Goal: Information Seeking & Learning: Check status

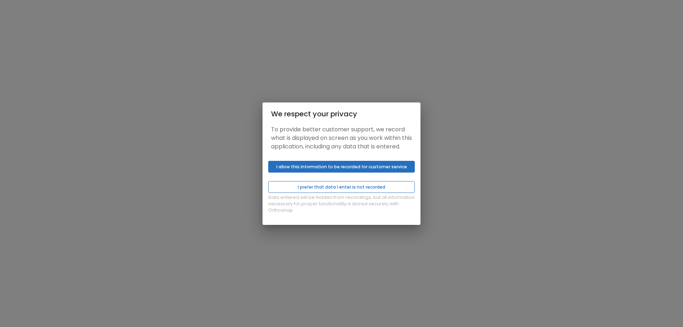
click at [376, 190] on button "I prefer that data I enter is not recorded" at bounding box center [341, 187] width 147 height 12
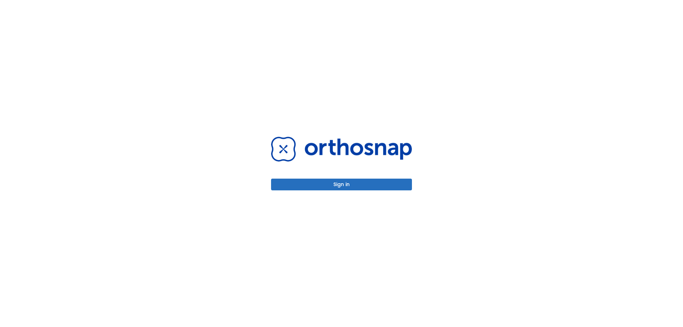
click at [375, 186] on button "Sign in" at bounding box center [341, 185] width 141 height 12
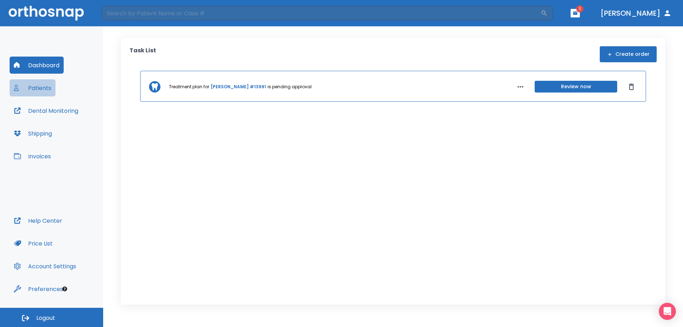
click at [41, 82] on button "Patients" at bounding box center [33, 87] width 46 height 17
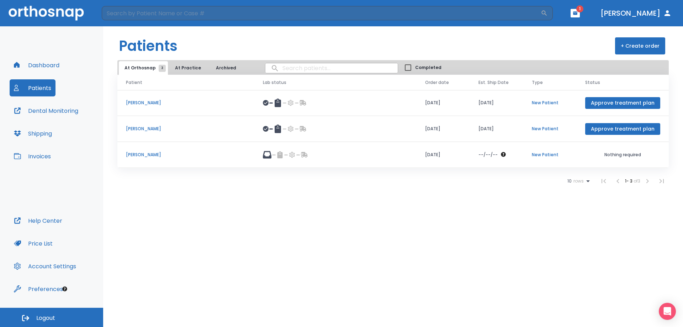
click at [153, 130] on p "[PERSON_NAME]" at bounding box center [186, 129] width 120 height 6
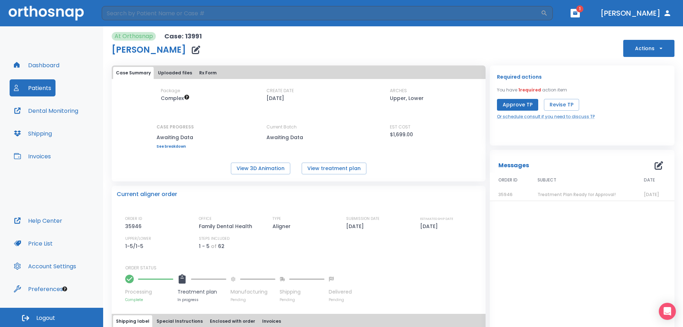
click at [547, 231] on div "Messages ORDER ID SUBJECT DATE 35946 Treatment Plan Ready for Approval! [DATE]" at bounding box center [582, 259] width 185 height 218
click at [506, 228] on div "Messages ORDER ID SUBJECT DATE 35946 Treatment Plan Ready for Approval! [DATE]" at bounding box center [582, 259] width 185 height 218
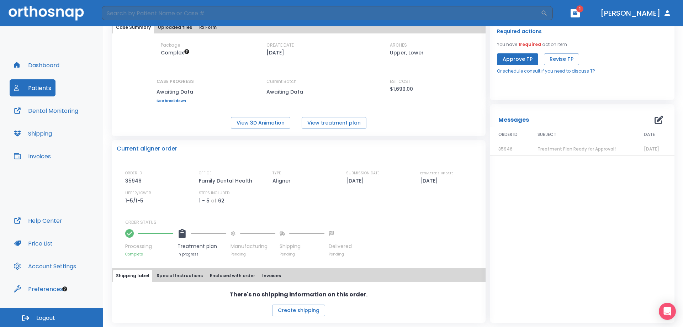
scroll to position [47, 0]
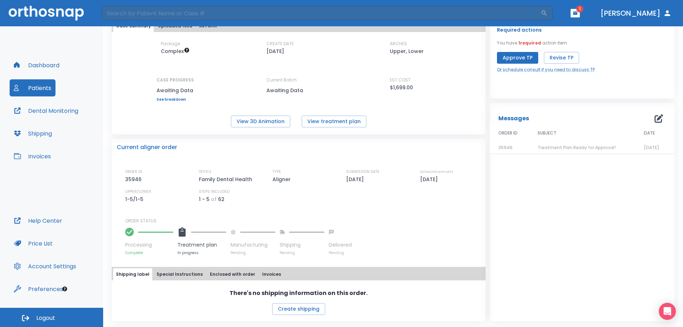
click at [175, 275] on button "Special Instructions" at bounding box center [180, 274] width 52 height 12
click at [135, 273] on button "Shipping label" at bounding box center [132, 275] width 39 height 12
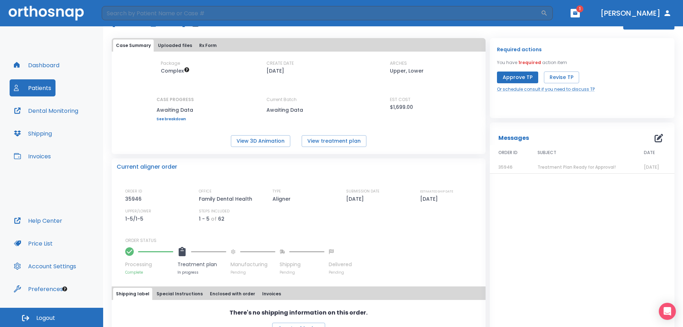
scroll to position [0, 0]
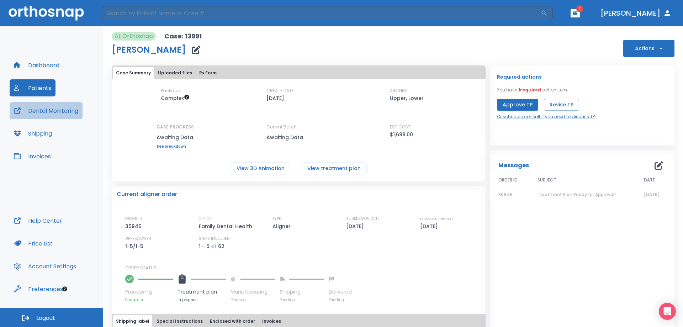
click at [50, 107] on button "Dental Monitoring" at bounding box center [46, 110] width 73 height 17
click at [27, 89] on button "Patients" at bounding box center [33, 87] width 46 height 17
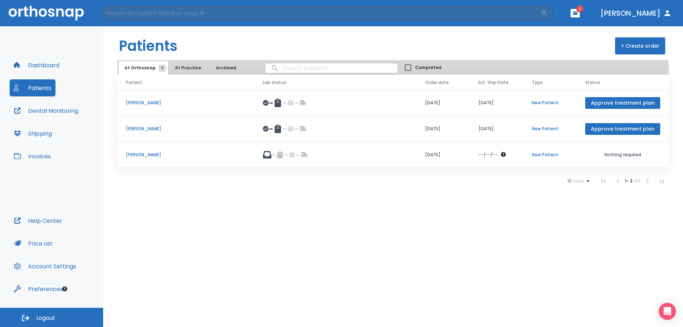
click at [154, 153] on p "[PERSON_NAME]" at bounding box center [186, 155] width 120 height 6
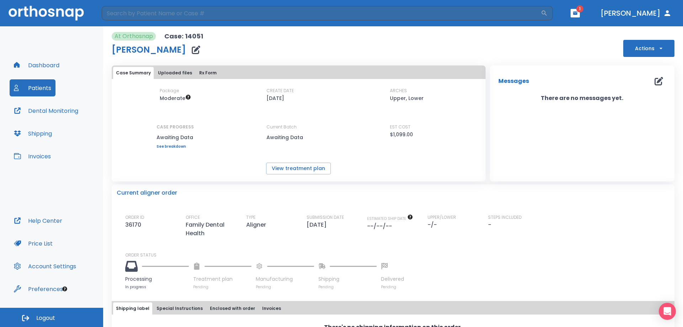
click at [181, 167] on div "View treatment plan" at bounding box center [299, 169] width 374 height 12
click at [223, 164] on div "View treatment plan" at bounding box center [299, 169] width 374 height 12
click at [166, 70] on button "Uploaded files" at bounding box center [175, 73] width 40 height 12
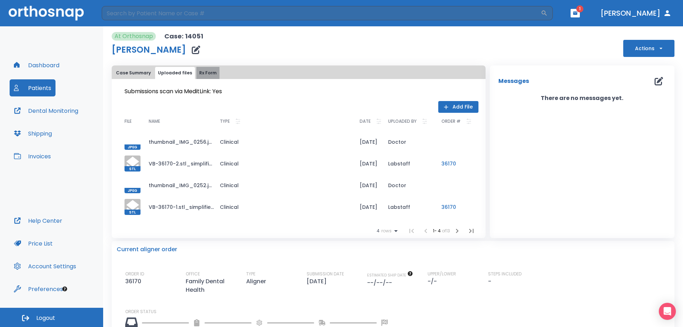
click at [199, 73] on button "Rx Form" at bounding box center [207, 73] width 23 height 12
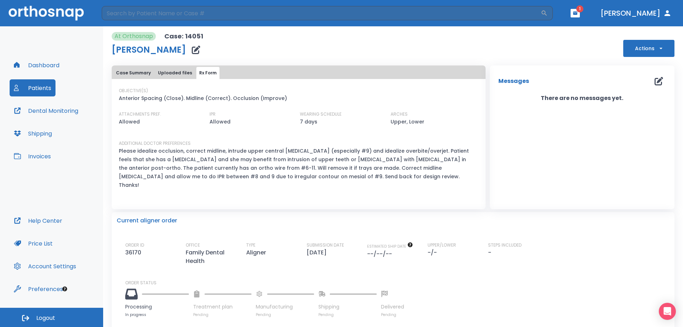
click at [392, 178] on p "Please idealize occlusion, correct midline, intrude upper central [MEDICAL_DATA…" at bounding box center [294, 168] width 351 height 43
click at [398, 181] on div "ADDITIONAL DOCTOR PREFERENCES Please idealize occlusion, correct midline, intru…" at bounding box center [294, 167] width 351 height 55
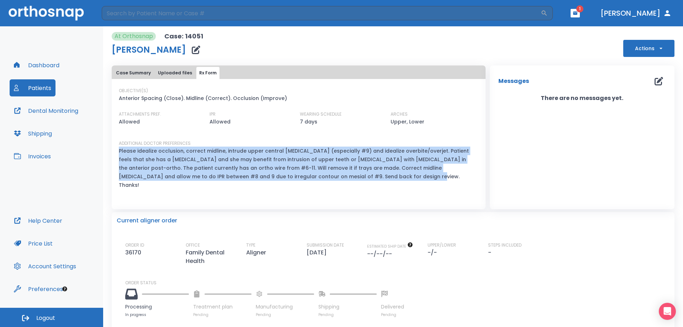
drag, startPoint x: 372, startPoint y: 175, endPoint x: 117, endPoint y: 149, distance: 256.4
click at [117, 149] on div "OBJECTIVE(S) Anterior Spacing (Close). Midline (Correct). Occlusion (Improve) A…" at bounding box center [299, 149] width 374 height 122
click at [124, 155] on p "Please idealize occlusion, correct midline, intrude upper central [MEDICAL_DATA…" at bounding box center [294, 168] width 351 height 43
